Goal: Information Seeking & Learning: Learn about a topic

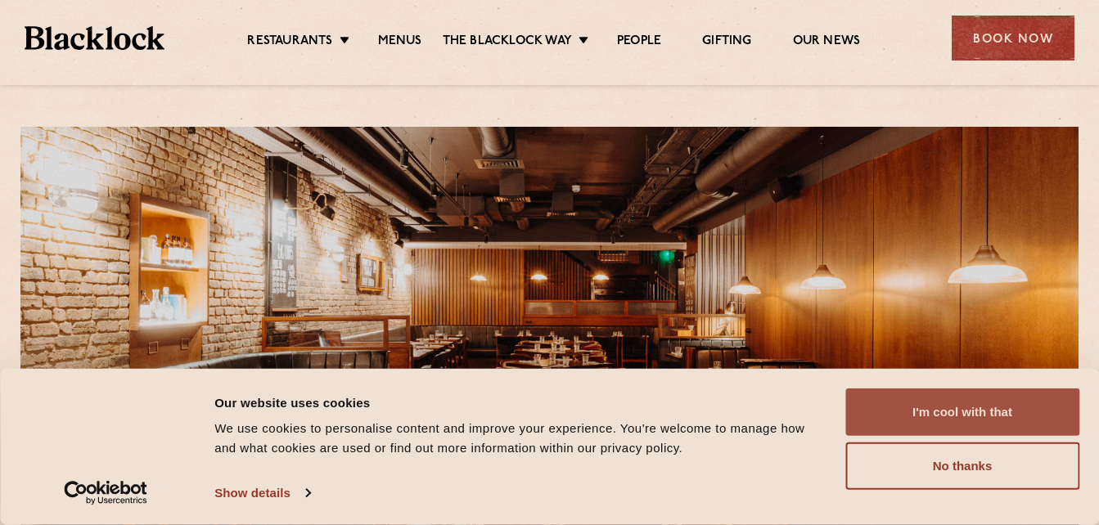
click at [932, 401] on button "I'm cool with that" at bounding box center [962, 412] width 234 height 47
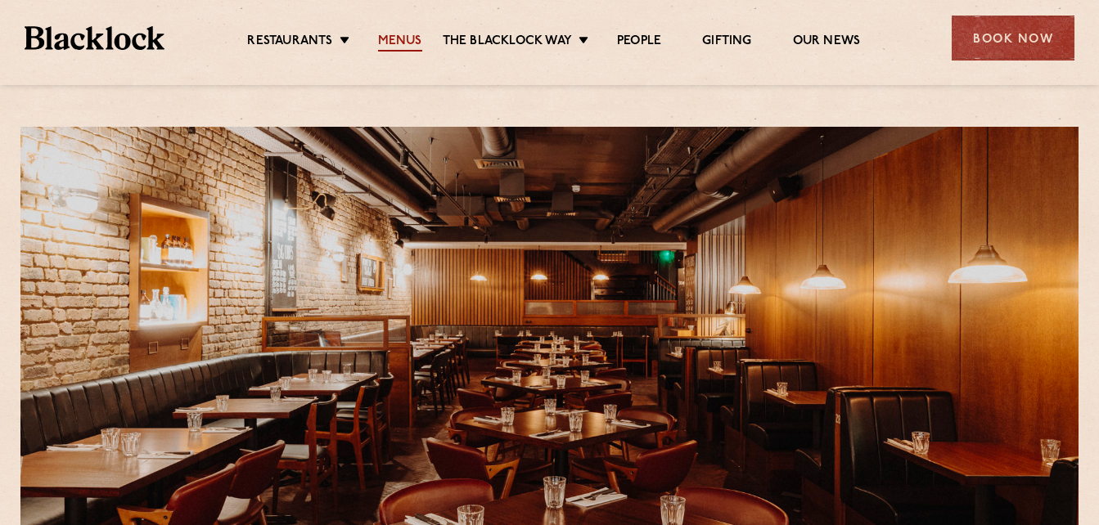
click at [398, 41] on link "Menus" at bounding box center [400, 43] width 44 height 18
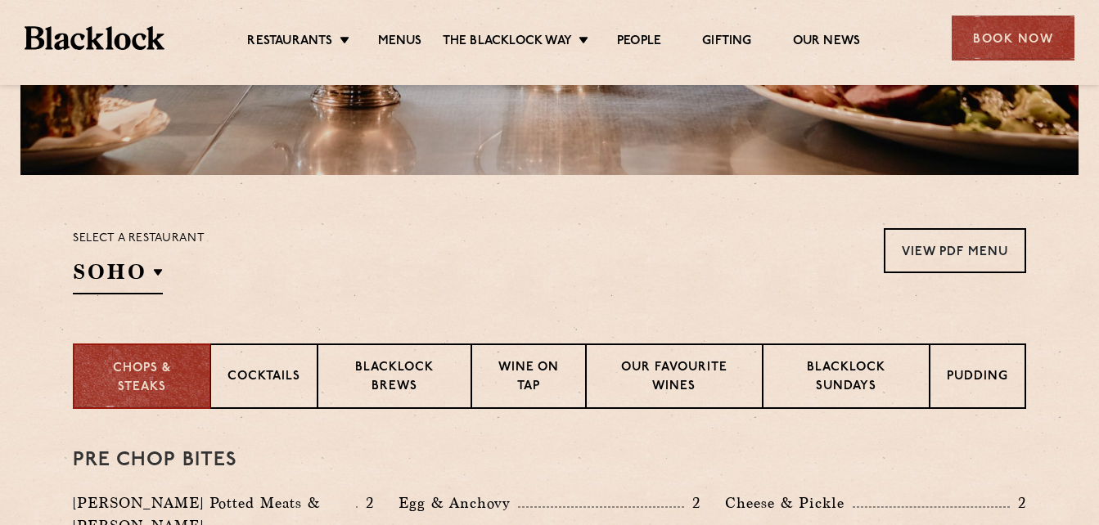
scroll to position [556, 0]
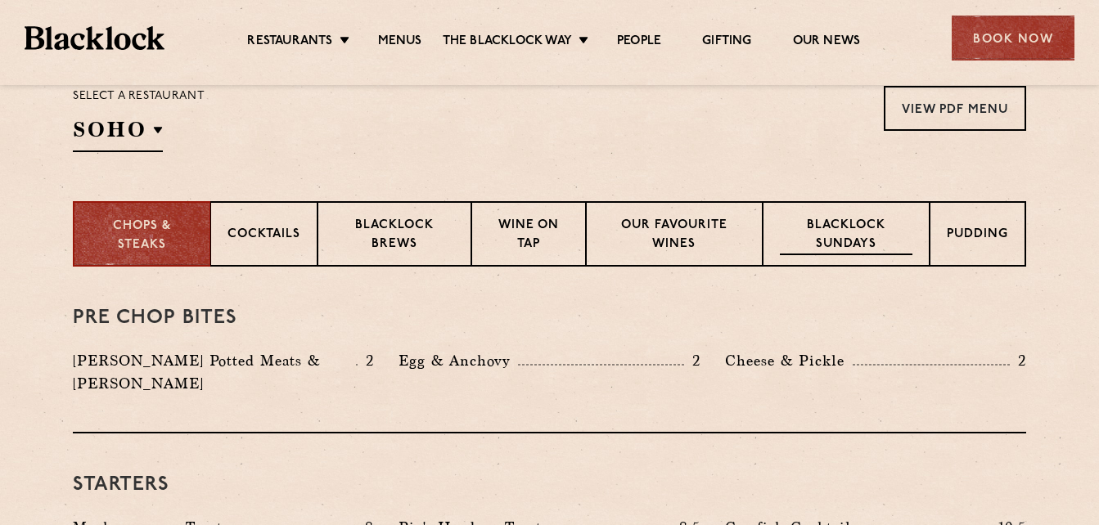
click at [835, 233] on p "Blacklock Sundays" at bounding box center [846, 236] width 133 height 38
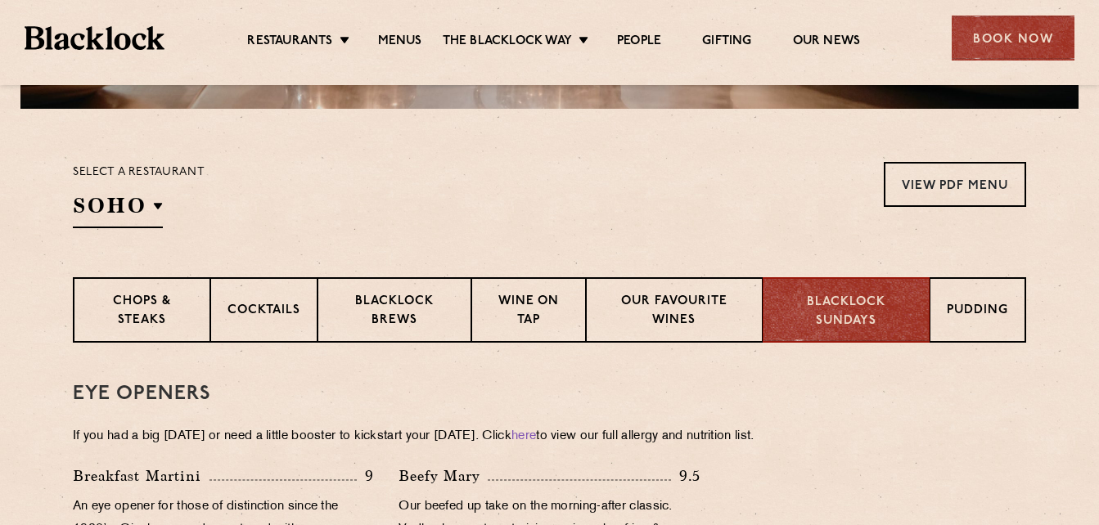
scroll to position [436, 0]
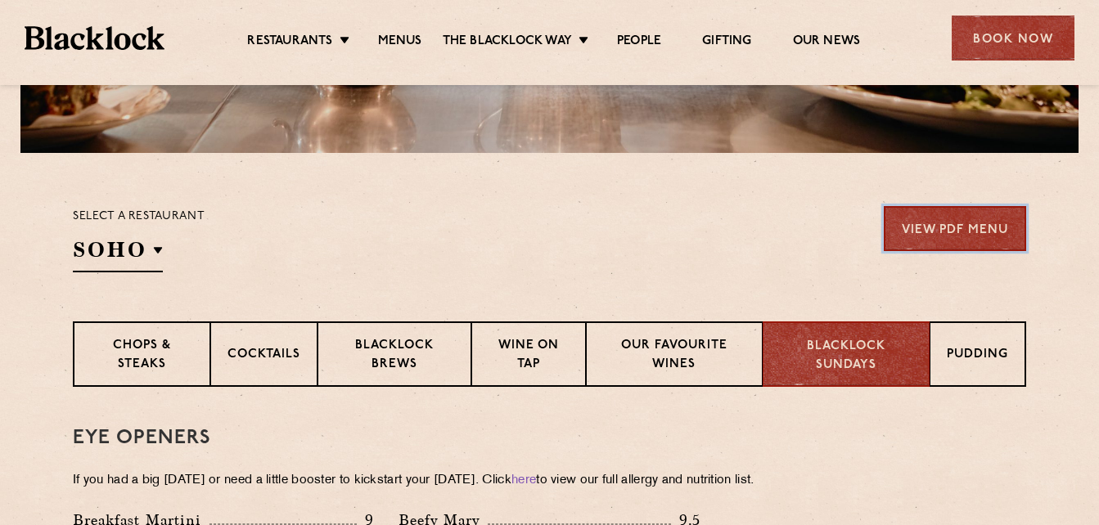
click at [948, 239] on link "View PDF Menu" at bounding box center [955, 228] width 142 height 45
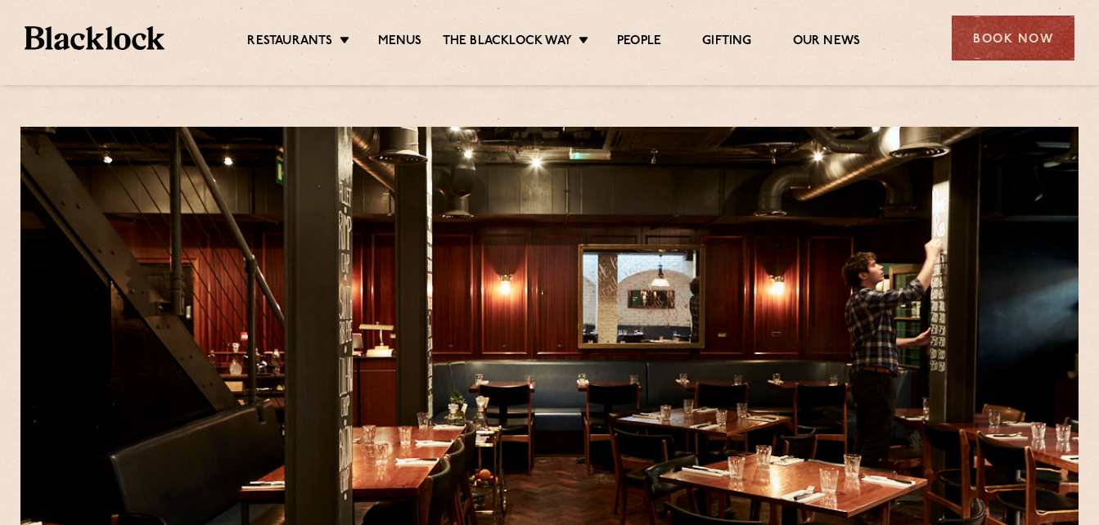
click at [406, 26] on ul "Restaurants Soho City Shoreditch Covent Garden Canary Wharf Manchester Birmingh…" at bounding box center [553, 38] width 779 height 26
click at [409, 44] on link "Menus" at bounding box center [400, 43] width 44 height 18
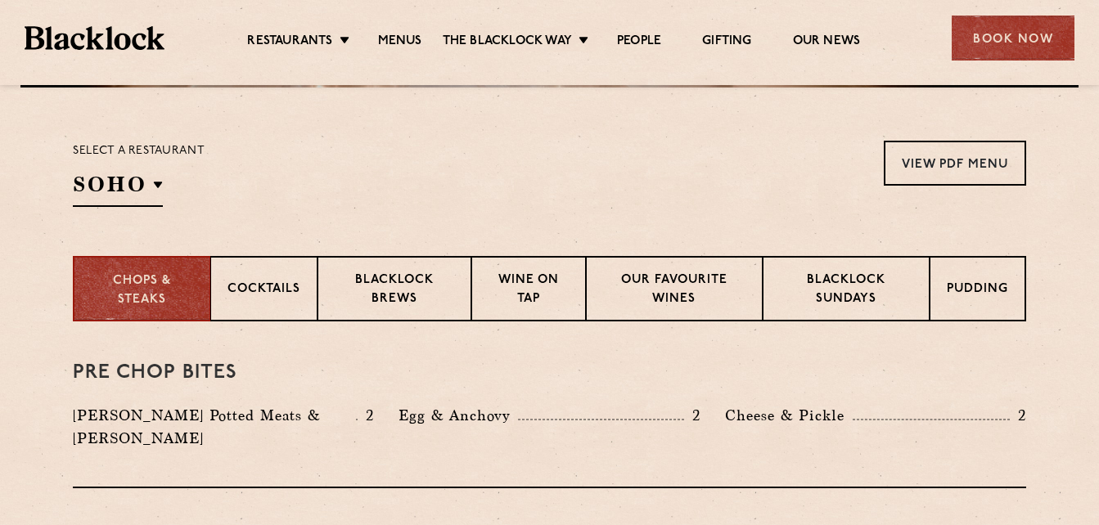
scroll to position [512, 0]
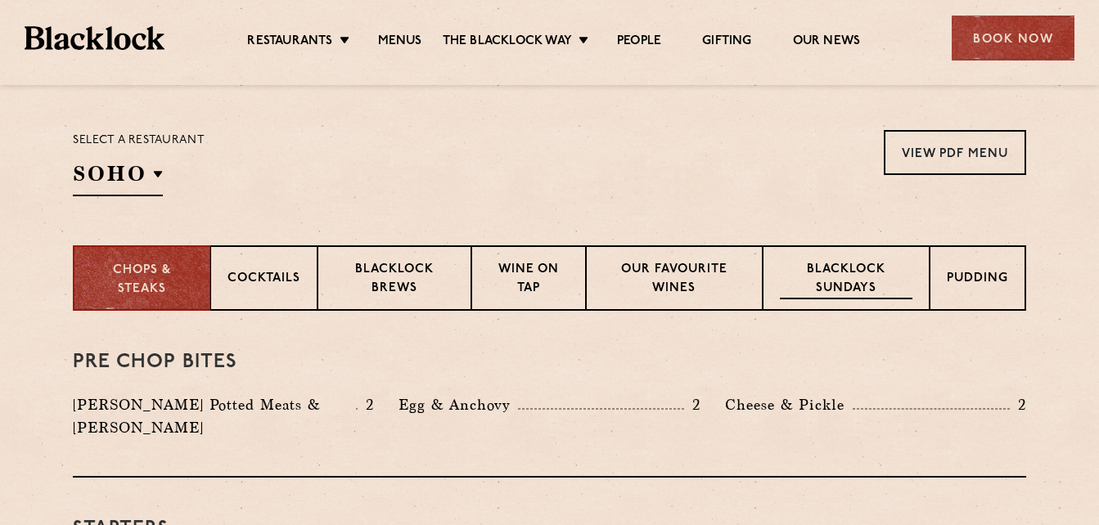
click at [835, 281] on p "Blacklock Sundays" at bounding box center [846, 280] width 133 height 38
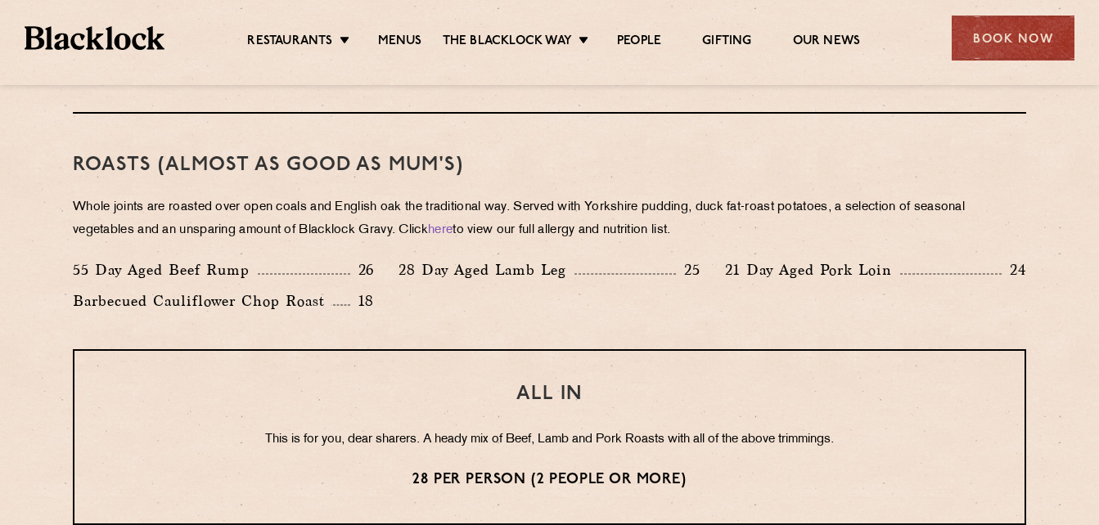
scroll to position [1167, 0]
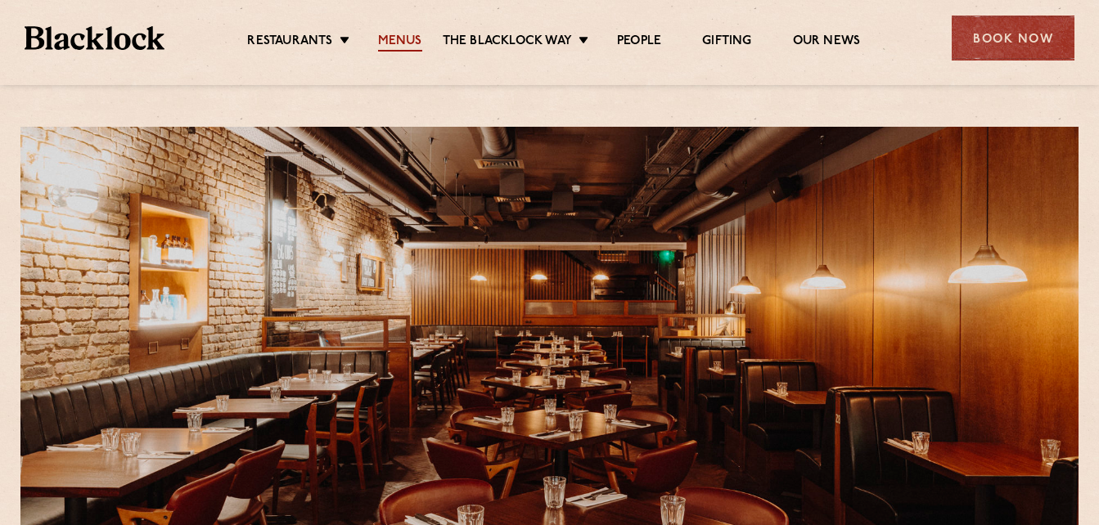
click at [397, 40] on link "Menus" at bounding box center [400, 43] width 44 height 18
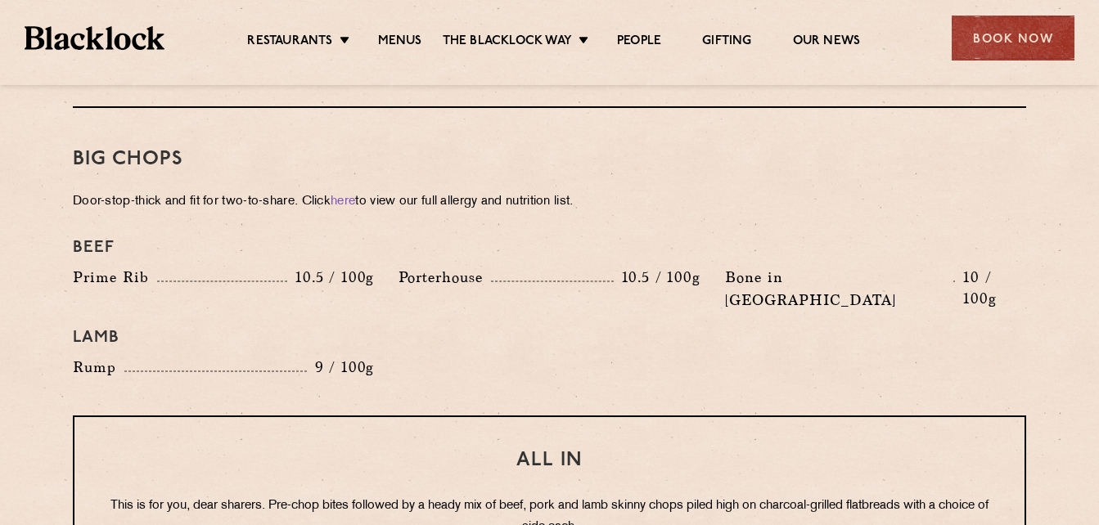
scroll to position [1865, 0]
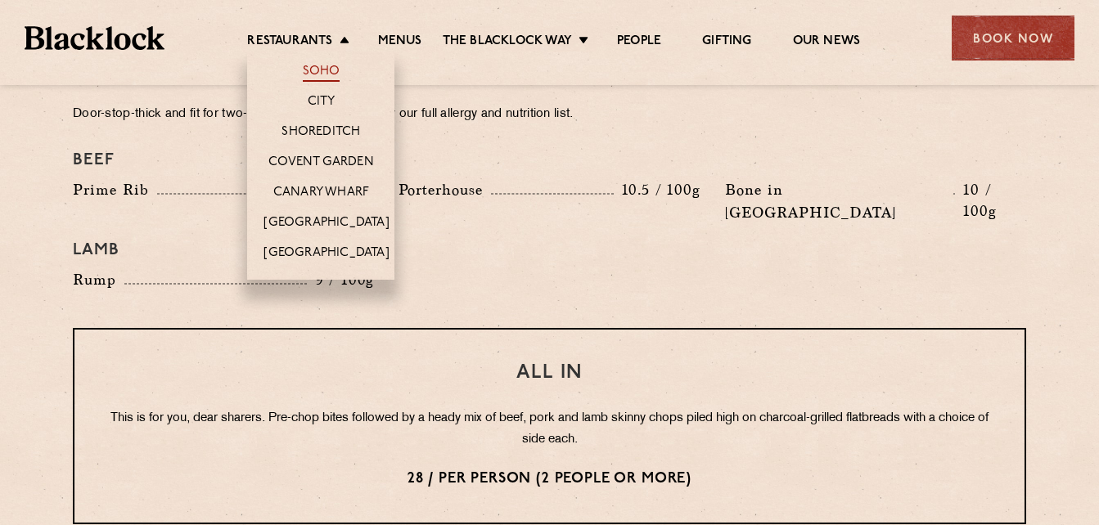
click at [318, 66] on link "Soho" at bounding box center [322, 73] width 38 height 18
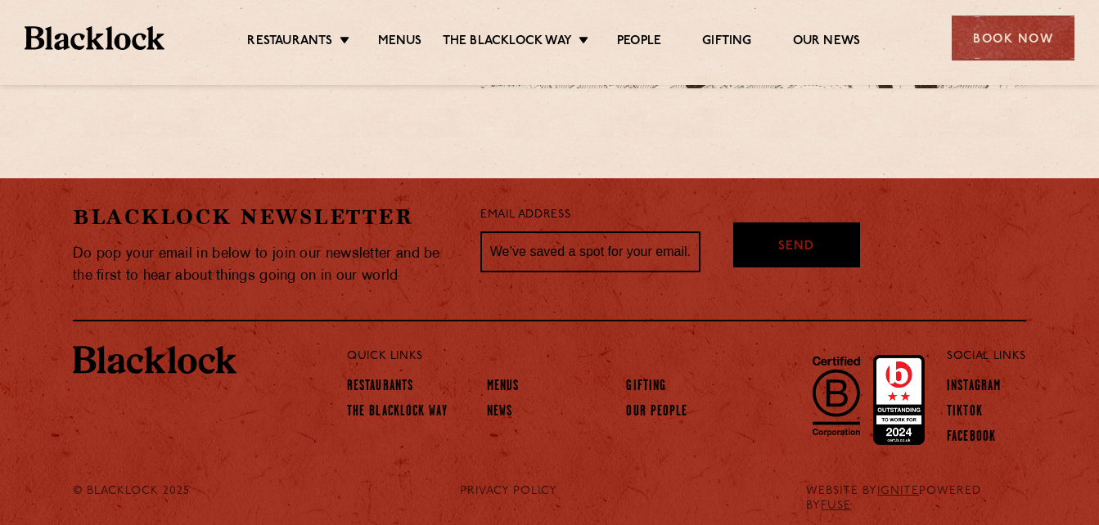
scroll to position [1457, 0]
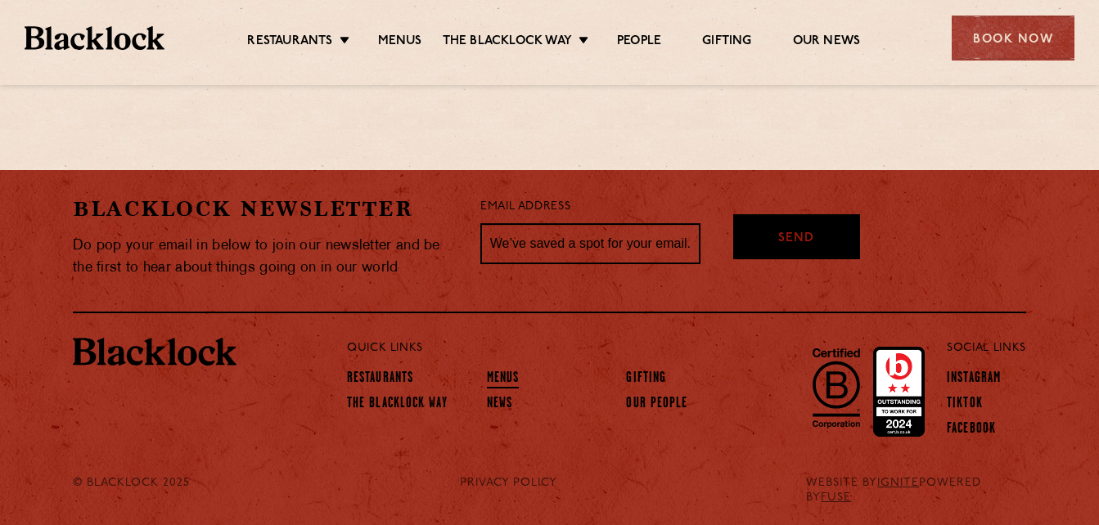
click at [504, 375] on link "Menus" at bounding box center [503, 380] width 33 height 18
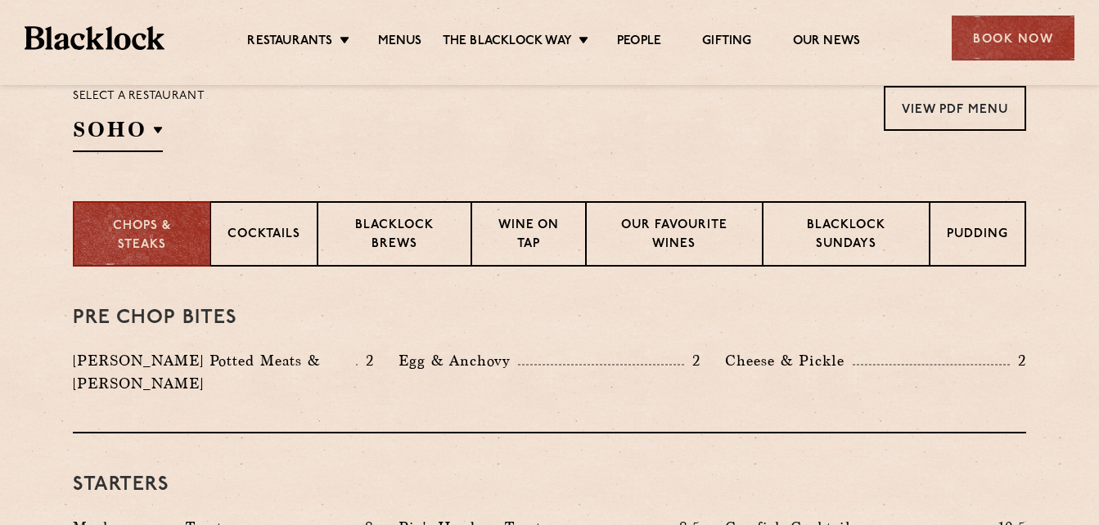
scroll to position [512, 0]
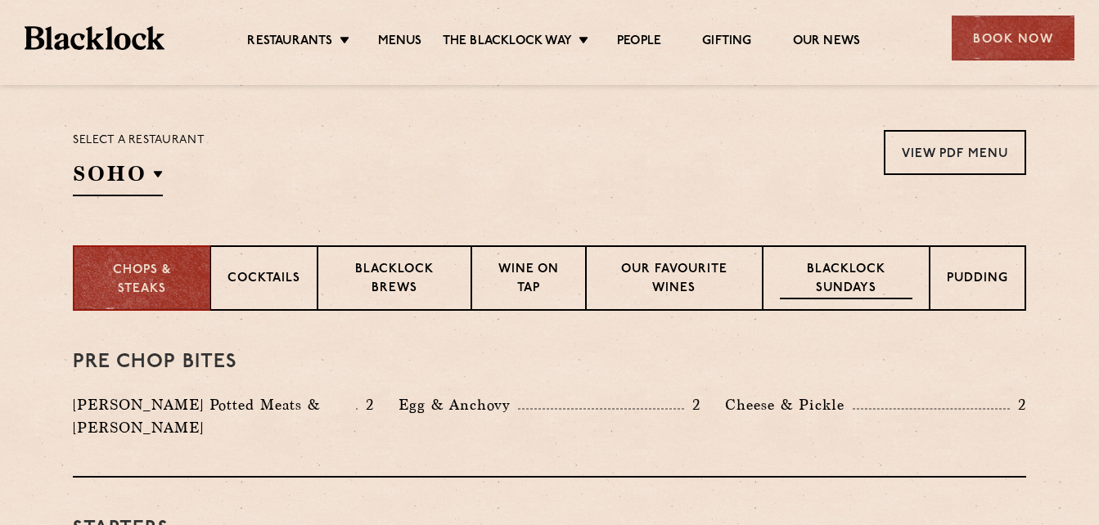
drag, startPoint x: 835, startPoint y: 290, endPoint x: 862, endPoint y: 277, distance: 30.4
click at [862, 277] on p "Blacklock Sundays" at bounding box center [846, 280] width 133 height 38
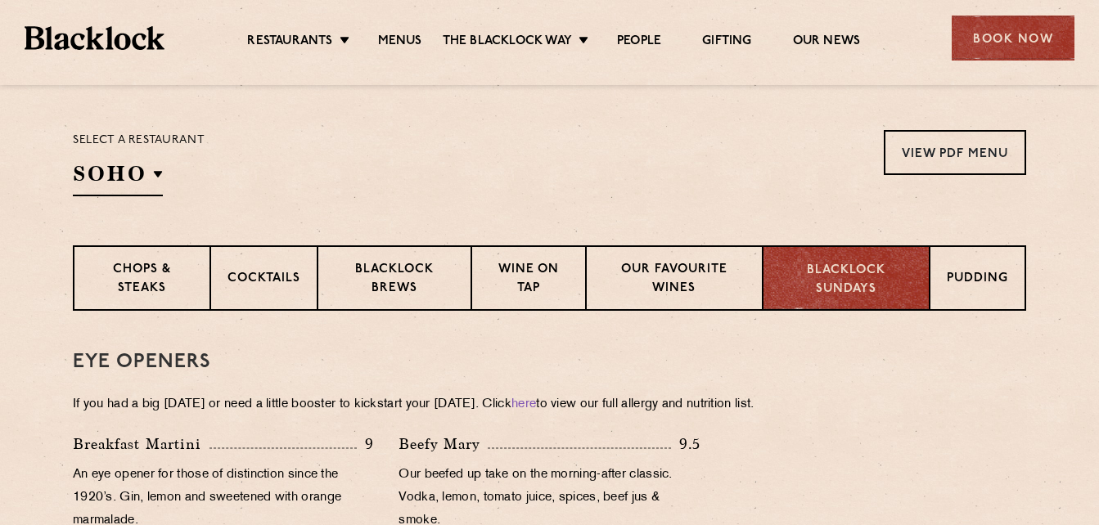
click at [862, 277] on p "Blacklock Sundays" at bounding box center [846, 280] width 133 height 37
drag, startPoint x: 1107, startPoint y: 515, endPoint x: 802, endPoint y: 479, distance: 307.3
click at [802, 479] on div "Breakfast Martini 9 An eye opener for those of distinction since the 1920’s. Gi…" at bounding box center [550, 487] width 978 height 108
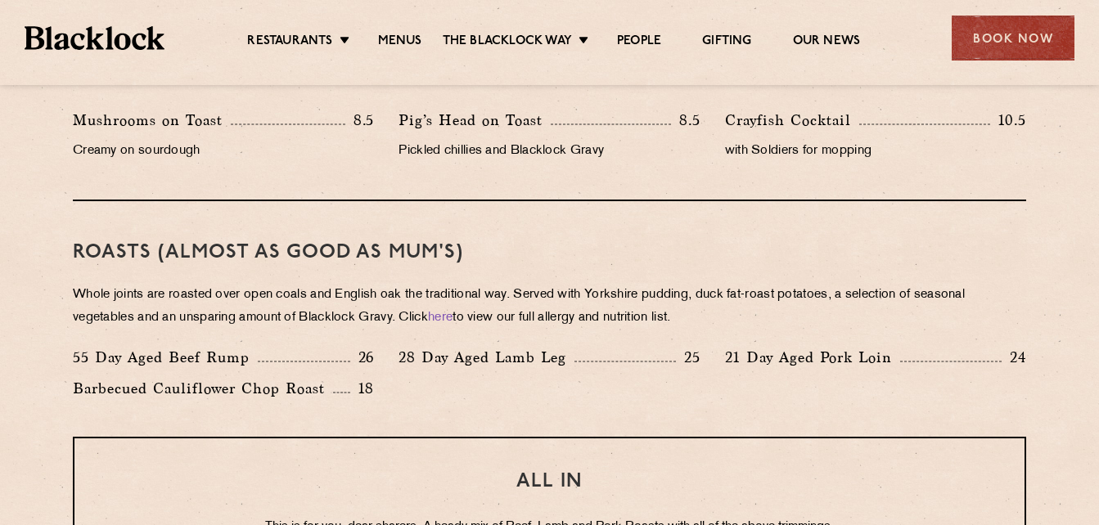
scroll to position [1112, 0]
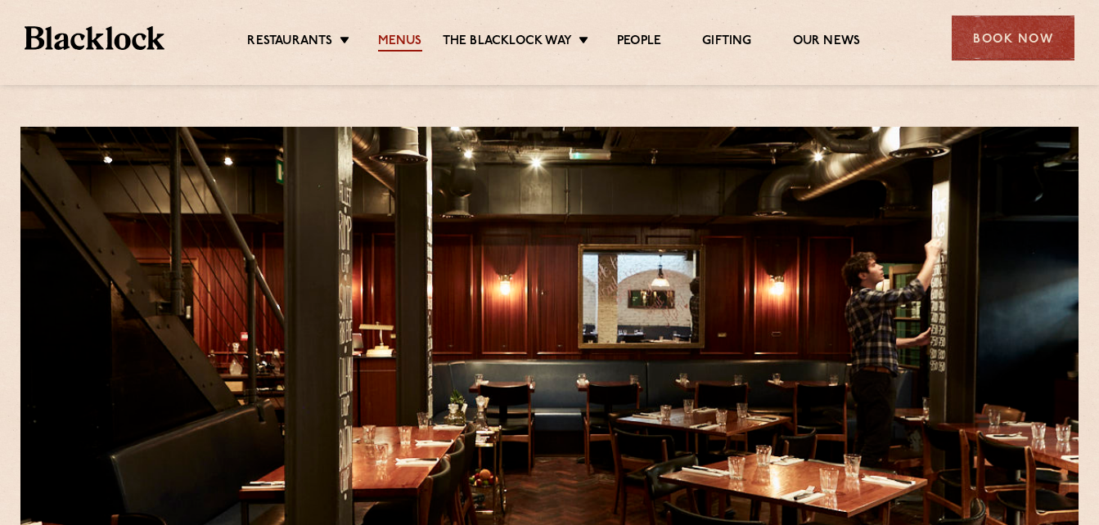
click at [389, 34] on link "Menus" at bounding box center [400, 43] width 44 height 18
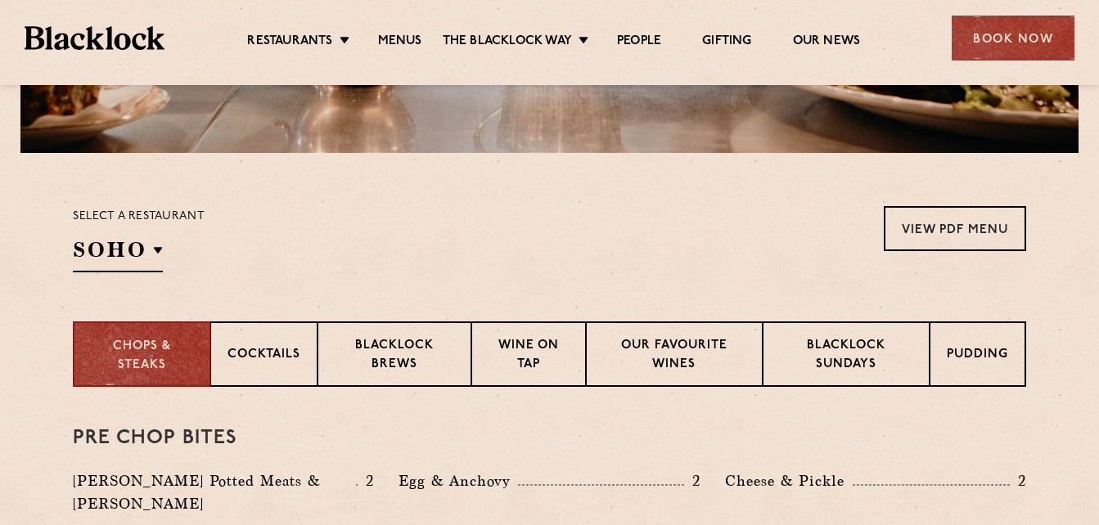
scroll to position [491, 0]
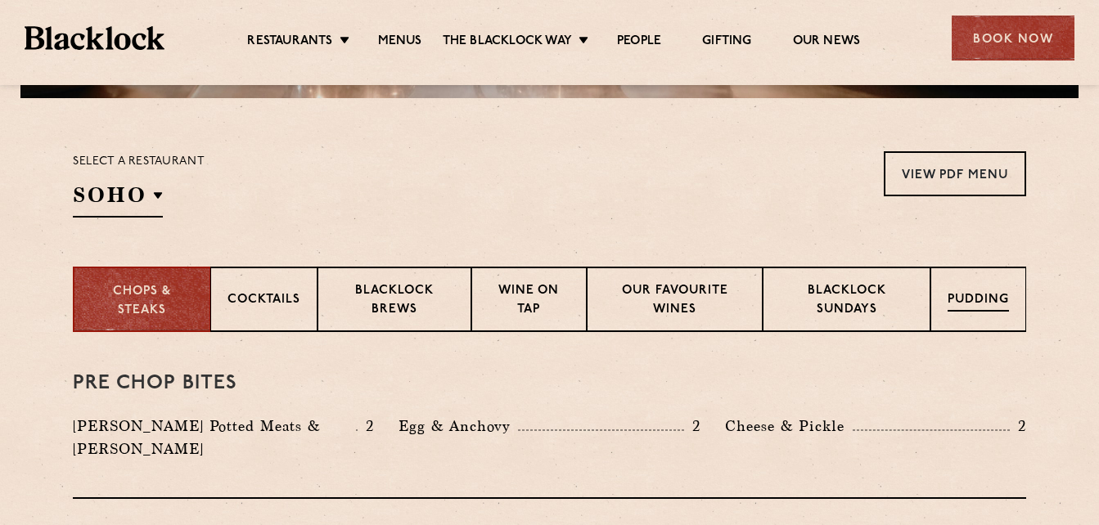
click at [971, 304] on p "Pudding" at bounding box center [977, 301] width 61 height 20
